Goal: Information Seeking & Learning: Learn about a topic

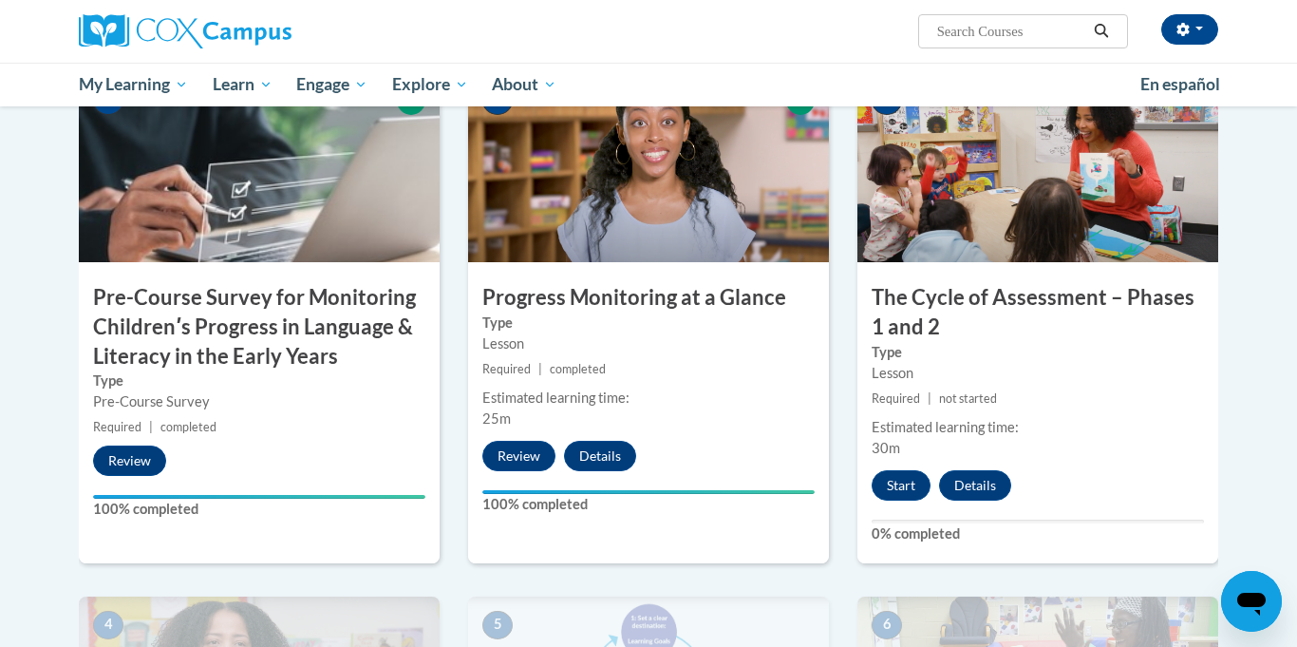
scroll to position [469, 0]
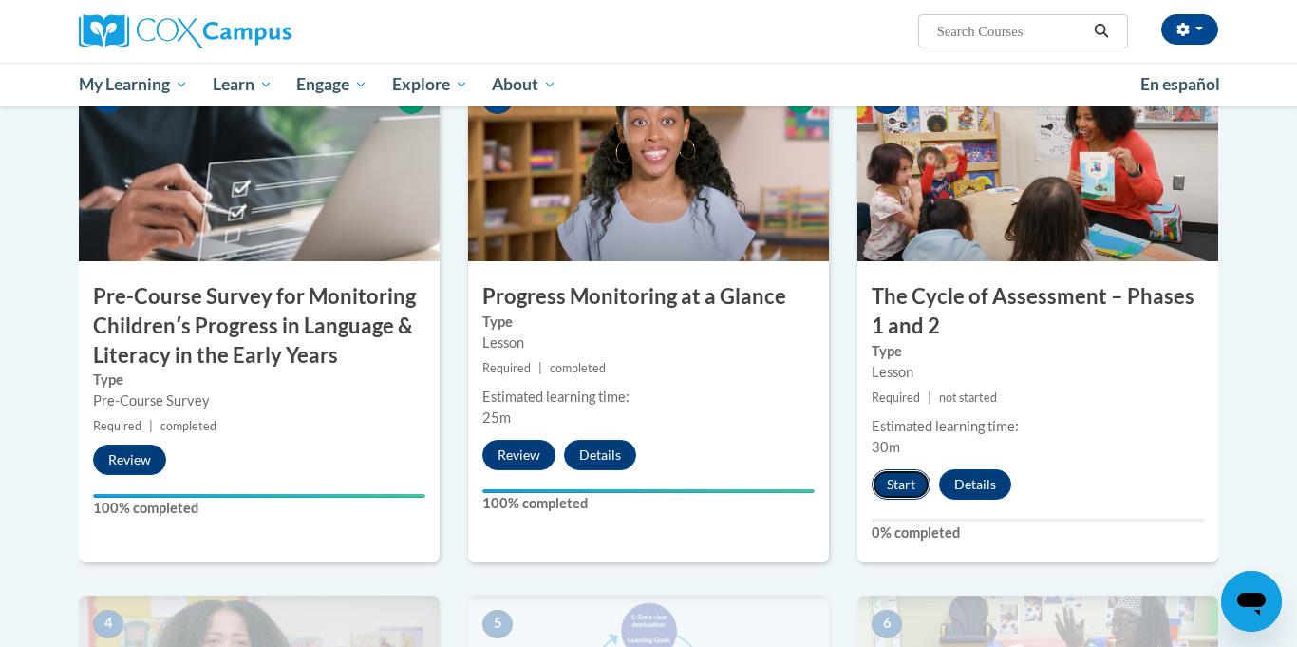
click at [901, 479] on button "Start" at bounding box center [901, 484] width 59 height 30
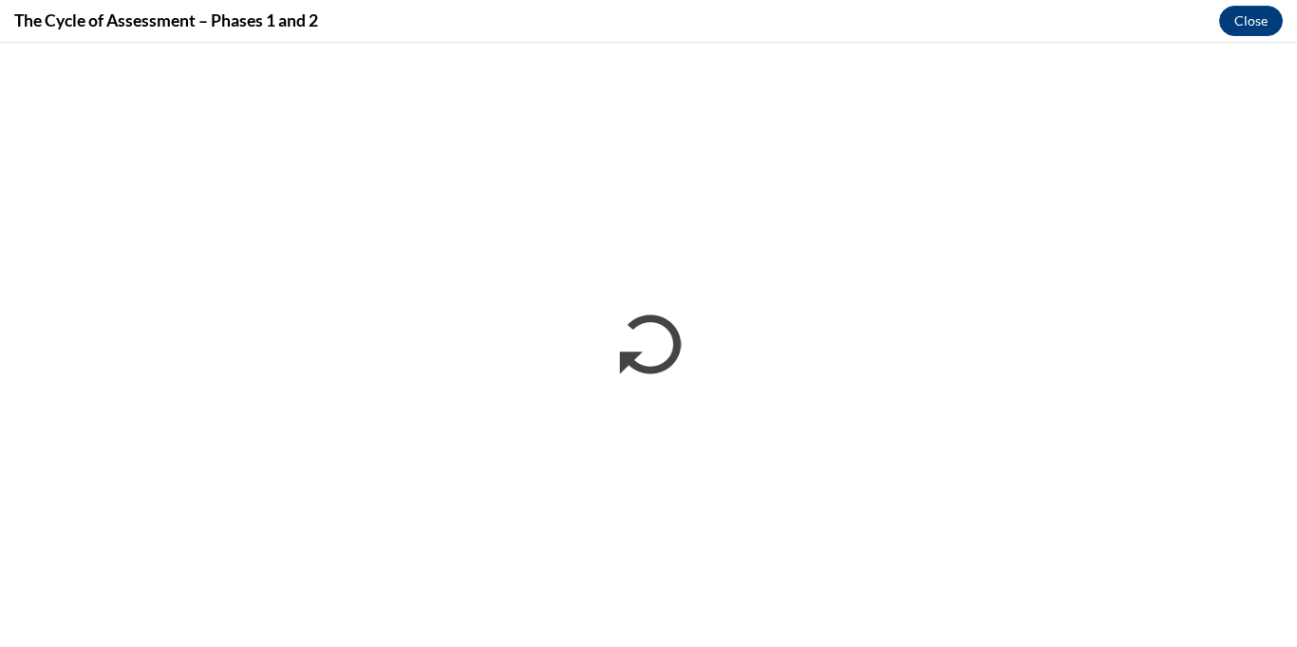
scroll to position [0, 0]
